Goal: Transaction & Acquisition: Purchase product/service

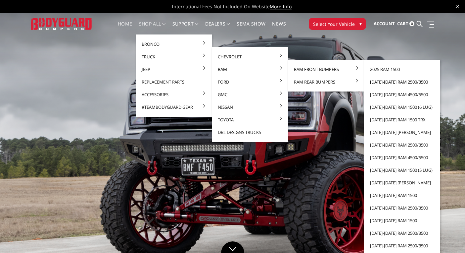
click at [389, 81] on link "[DATE]-[DATE] Ram 2500/3500" at bounding box center [402, 81] width 71 height 13
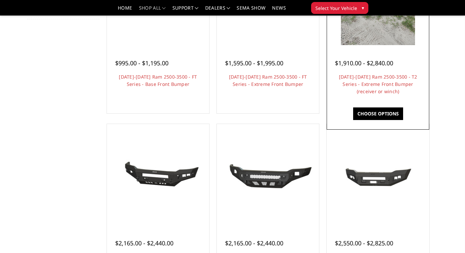
scroll to position [137, 0]
click at [382, 114] on link "Choose Options" at bounding box center [378, 113] width 50 height 13
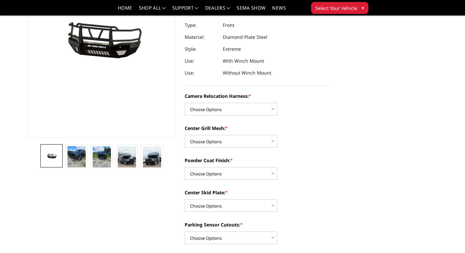
scroll to position [99, 0]
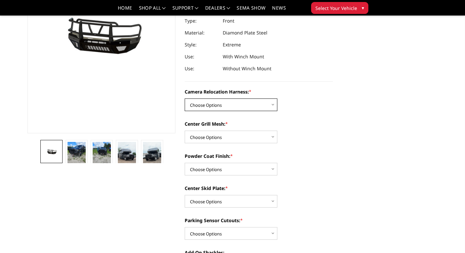
select select "3820"
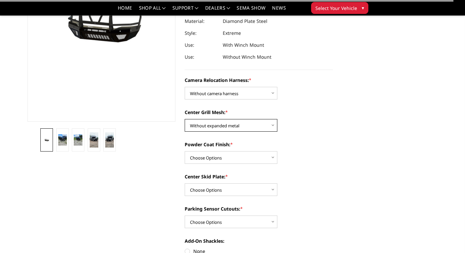
scroll to position [114, 0]
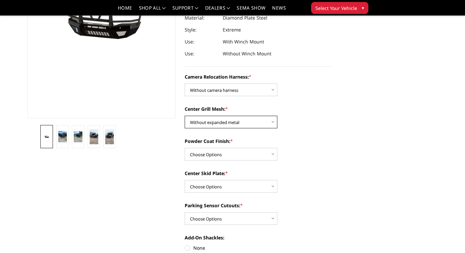
select select "3817"
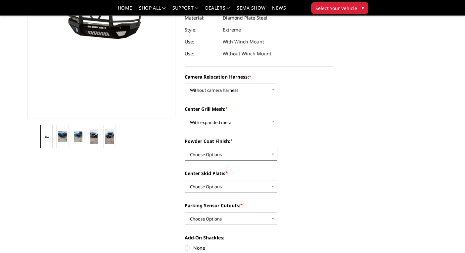
select select "3816"
select select "3813"
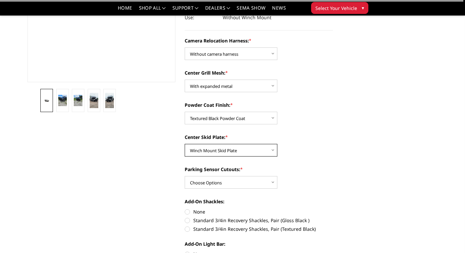
scroll to position [153, 0]
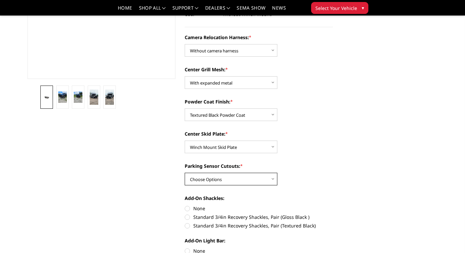
select select "3810"
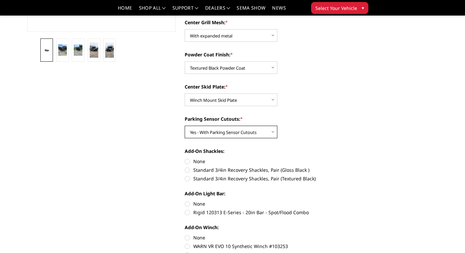
scroll to position [202, 0]
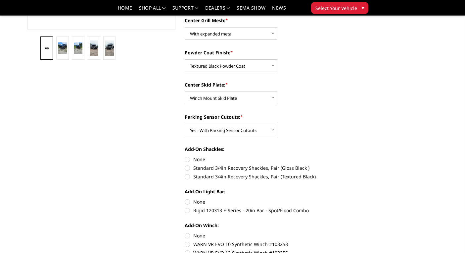
click at [190, 156] on label "None" at bounding box center [259, 159] width 148 height 7
click at [185, 156] on input "None" at bounding box center [185, 156] width 0 height 0
radio input "true"
click at [187, 200] on label "None" at bounding box center [259, 201] width 148 height 7
click at [185, 198] on input "None" at bounding box center [185, 198] width 0 height 0
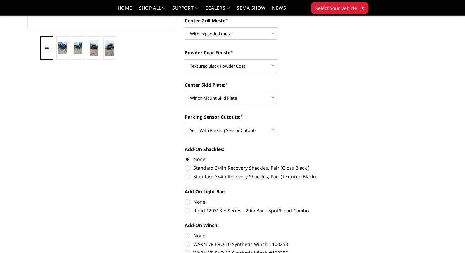
radio input "true"
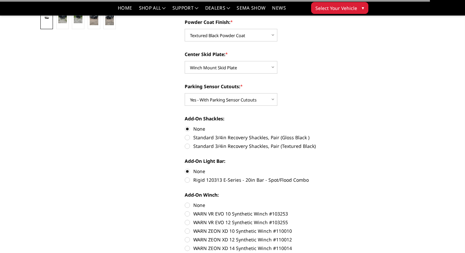
scroll to position [235, 0]
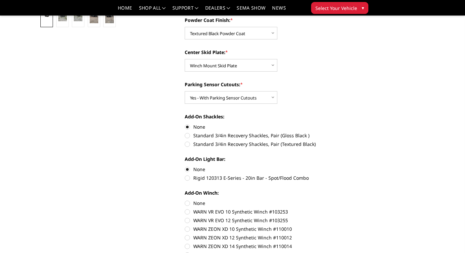
click at [186, 203] on label "None" at bounding box center [259, 202] width 148 height 7
click at [185, 200] on input "None" at bounding box center [185, 199] width 0 height 0
radio input "true"
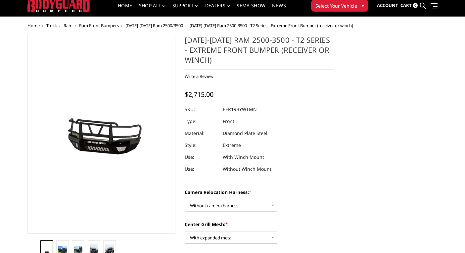
scroll to position [19, 0]
